Goal: Information Seeking & Learning: Find specific fact

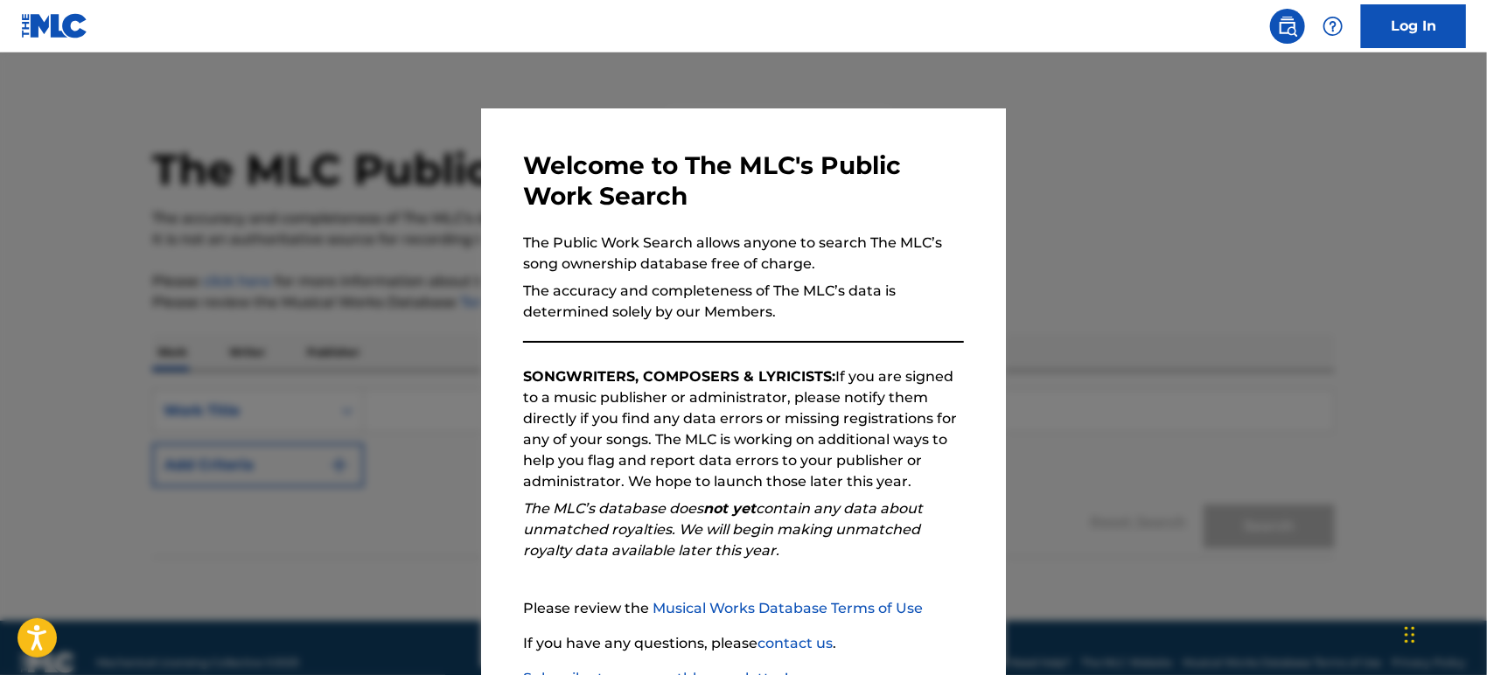
scroll to position [124, 0]
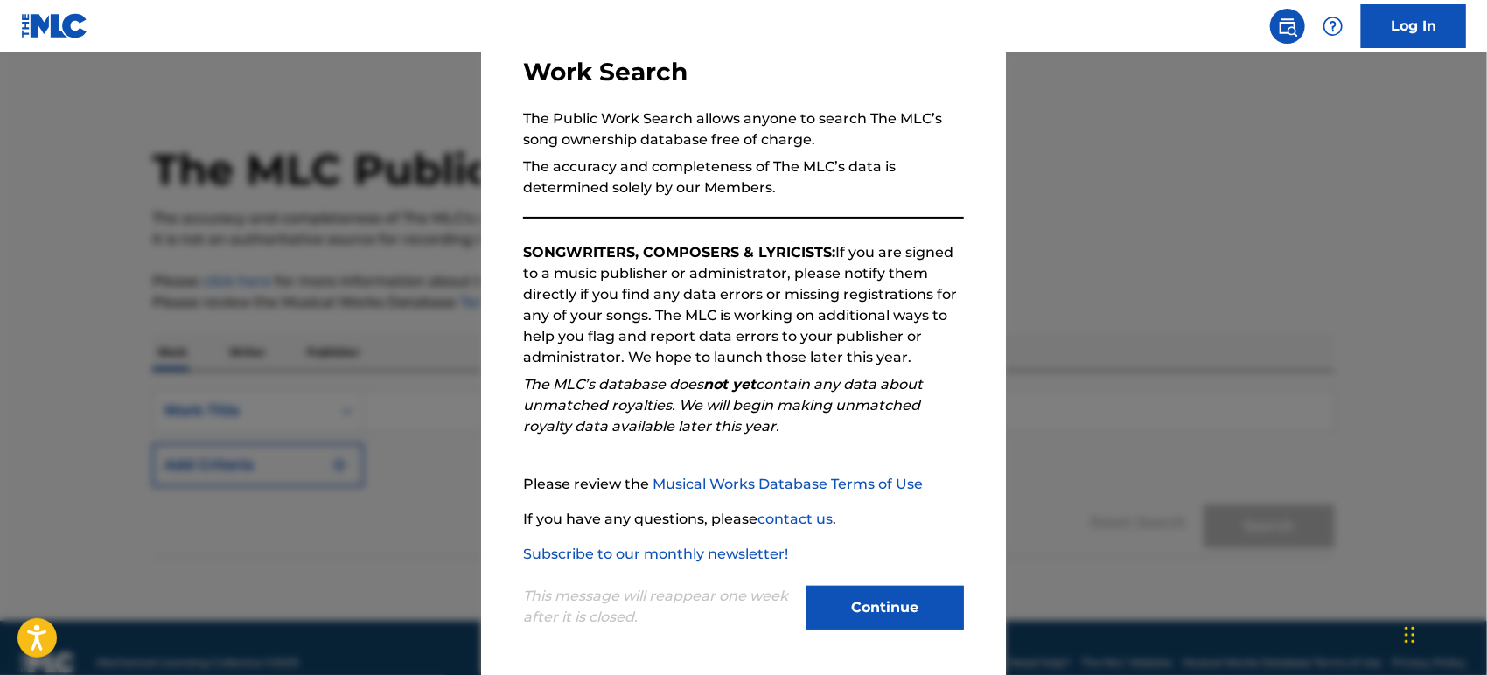
click at [840, 596] on button "Continue" at bounding box center [884, 608] width 157 height 44
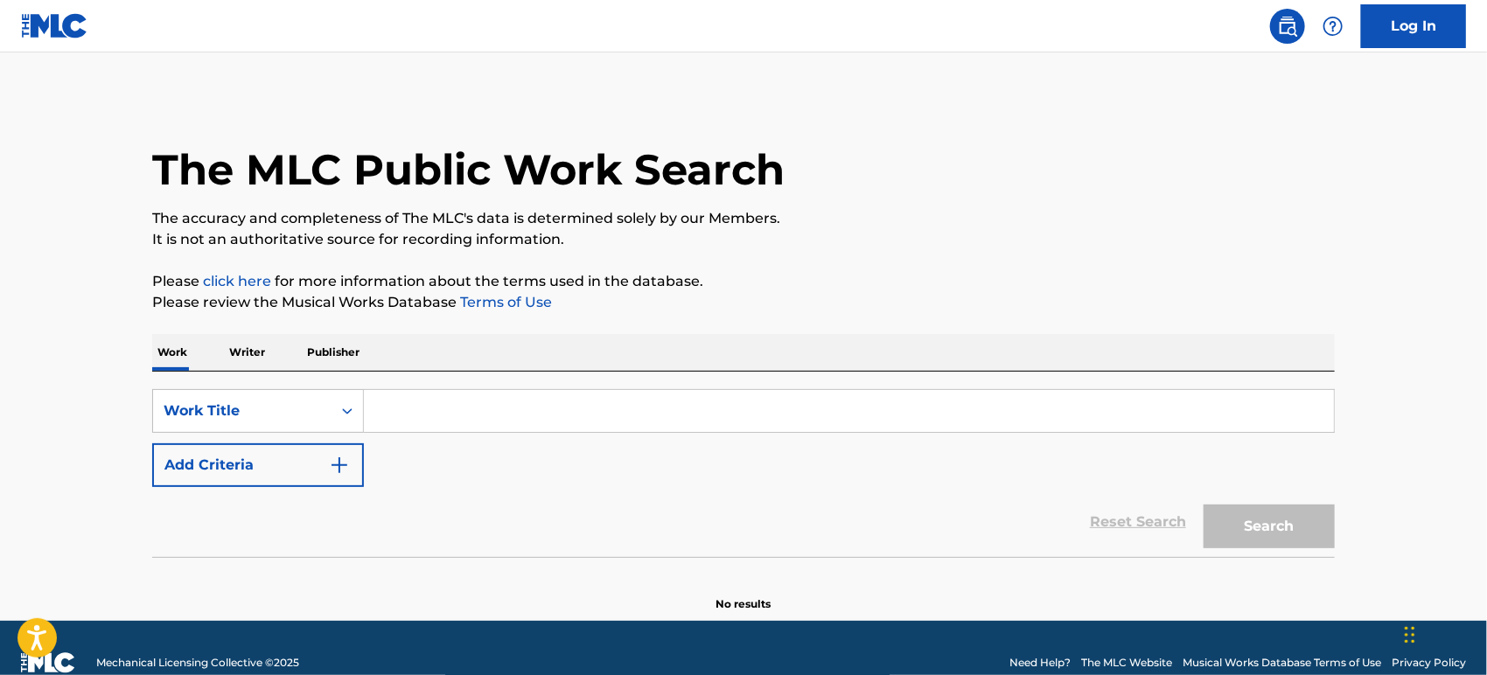
click at [607, 429] on input "Search Form" at bounding box center [849, 411] width 970 height 42
paste input "Cometa"
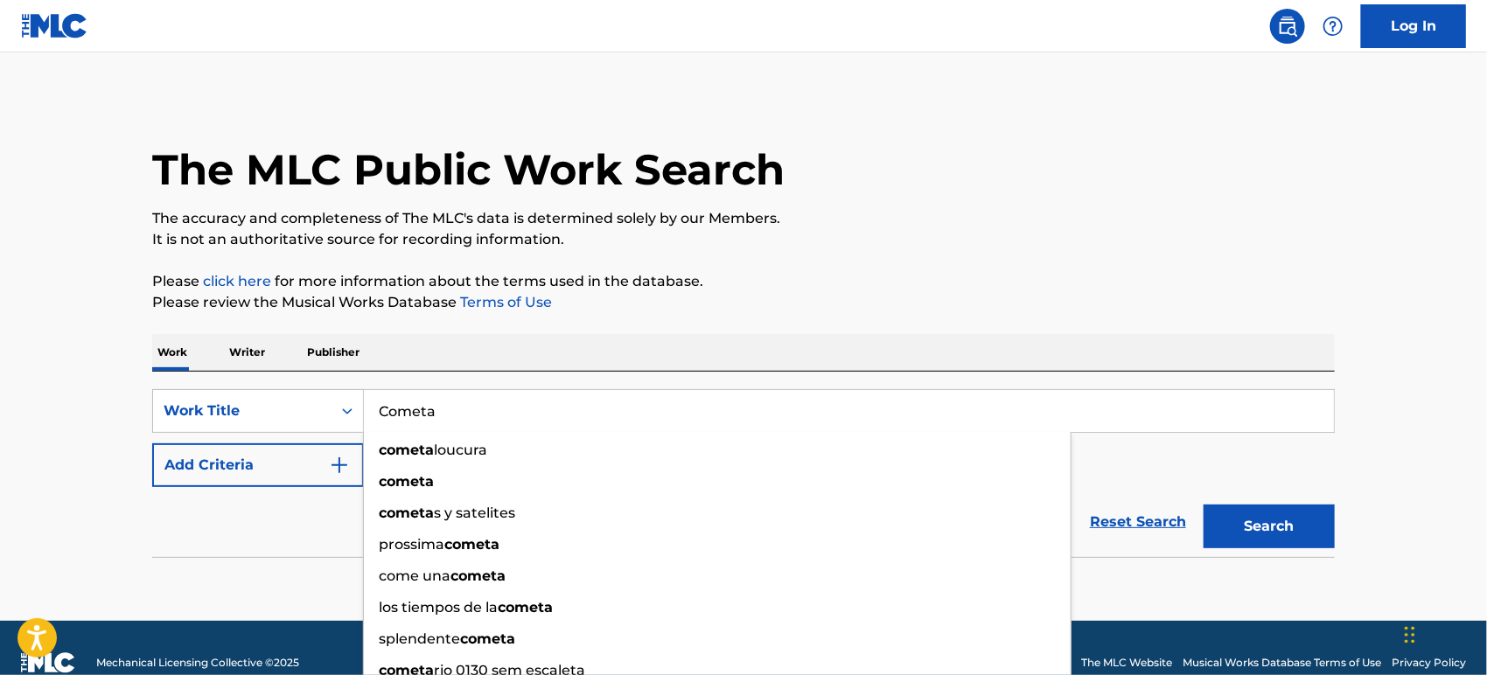
type input "Cometa"
click at [283, 467] on button "Add Criteria" at bounding box center [258, 465] width 212 height 44
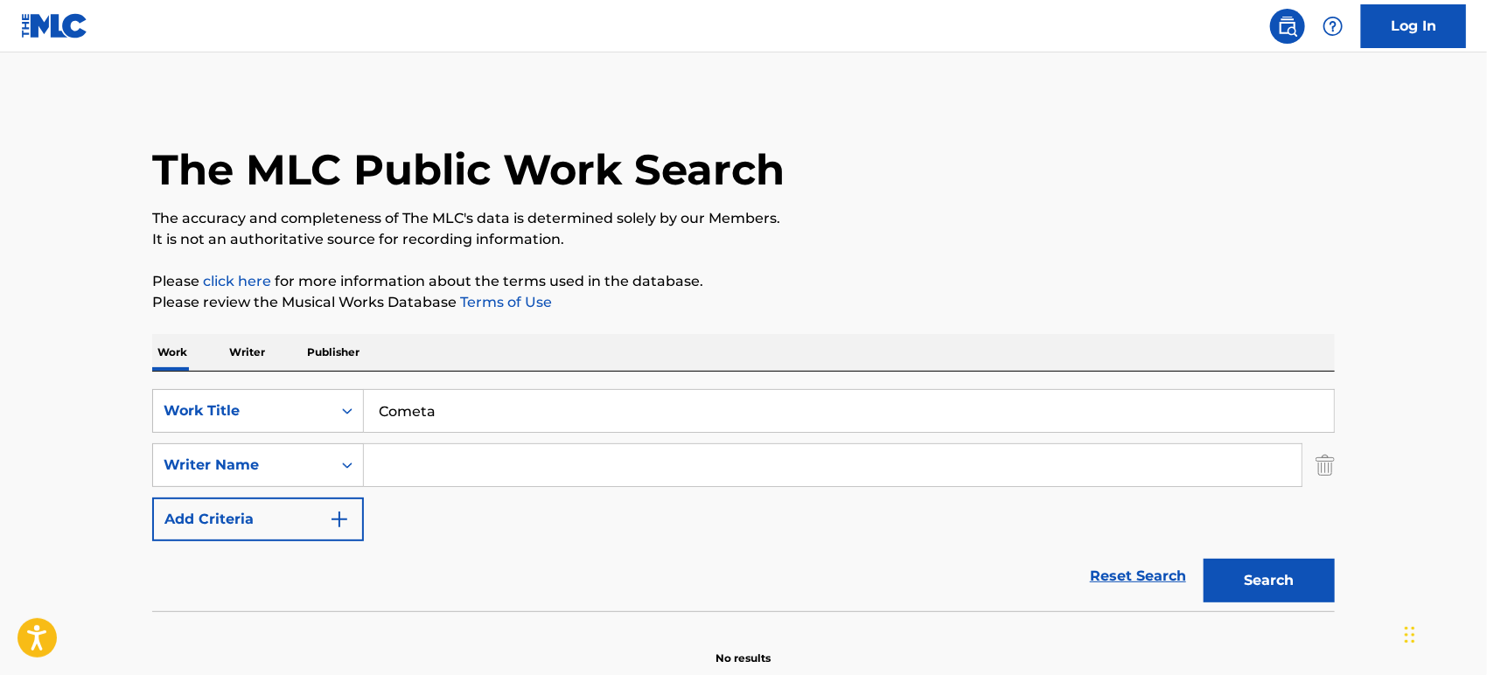
click at [498, 468] on input "Search Form" at bounding box center [833, 465] width 938 height 42
paste input "Babasa"
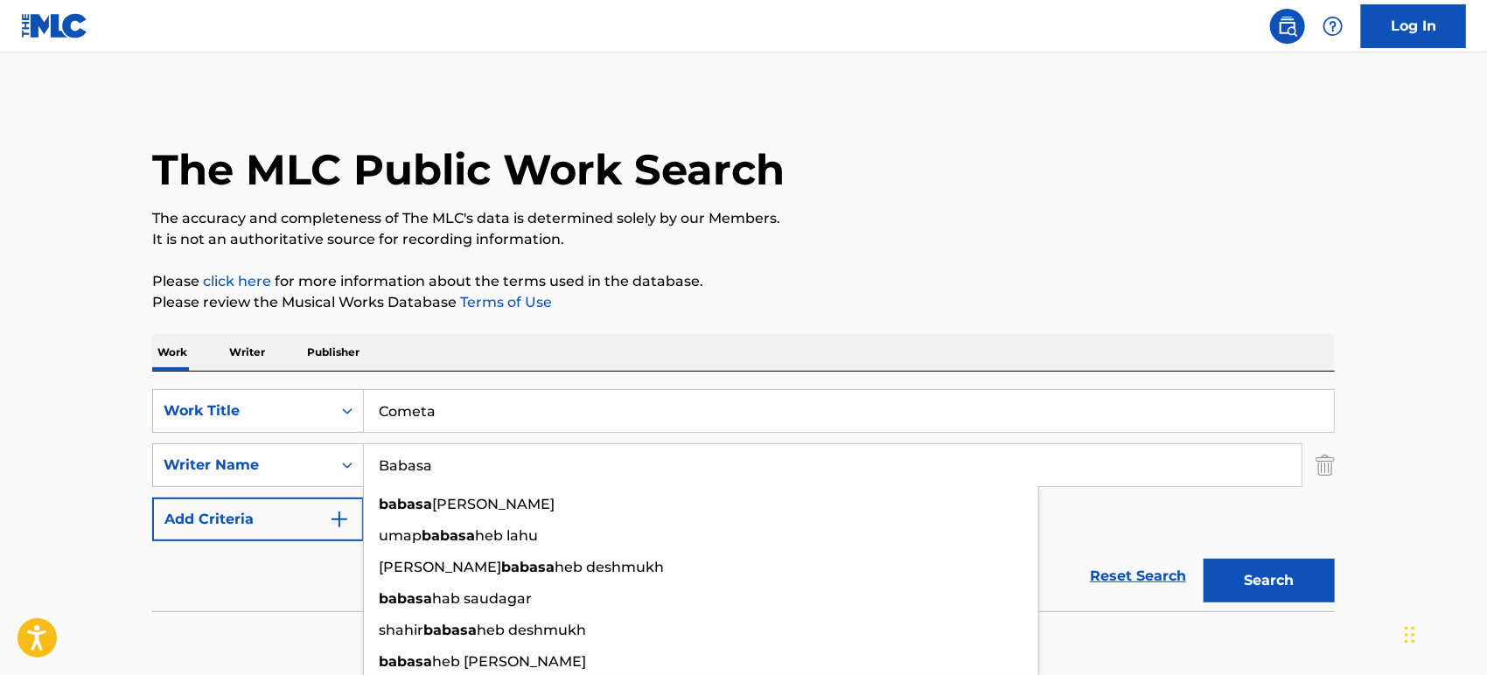
type input "Babasa"
click at [1247, 572] on button "Search" at bounding box center [1268, 581] width 131 height 44
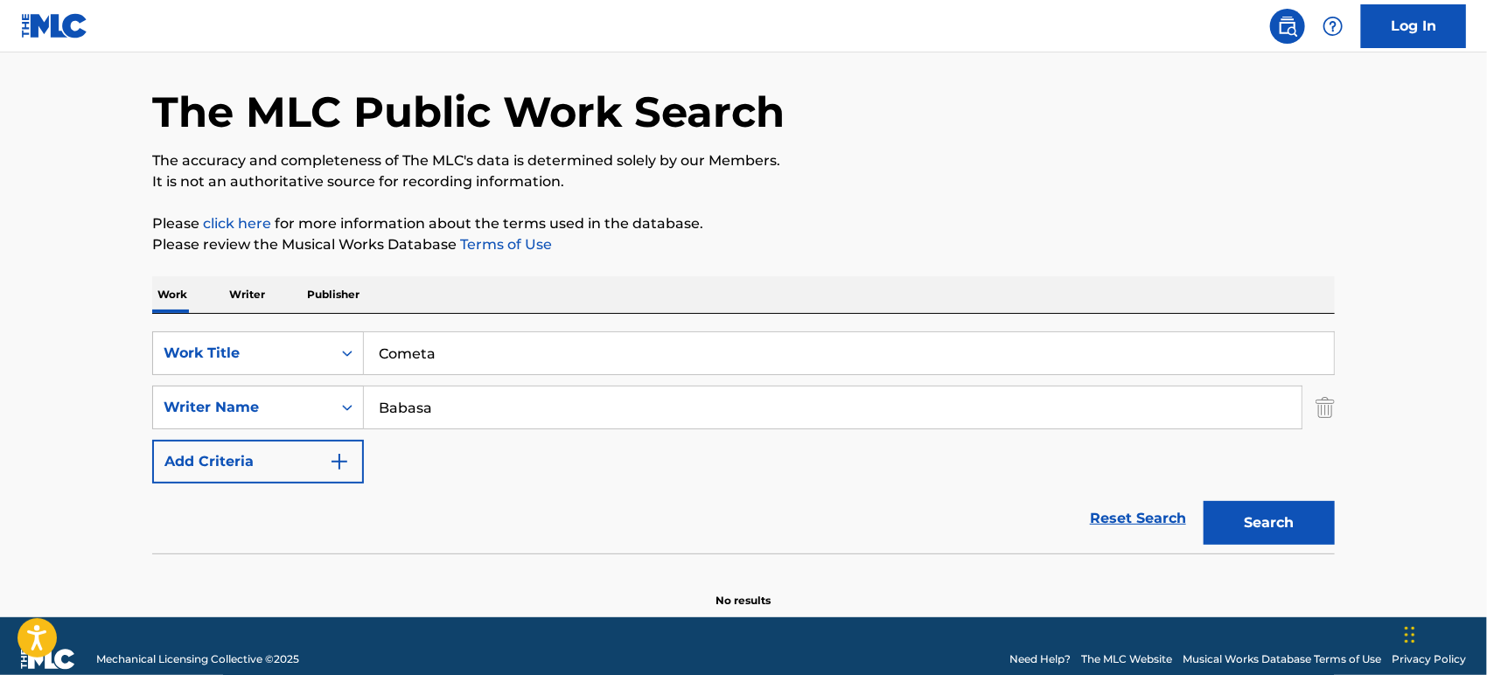
scroll to position [83, 0]
